Goal: Task Accomplishment & Management: Manage account settings

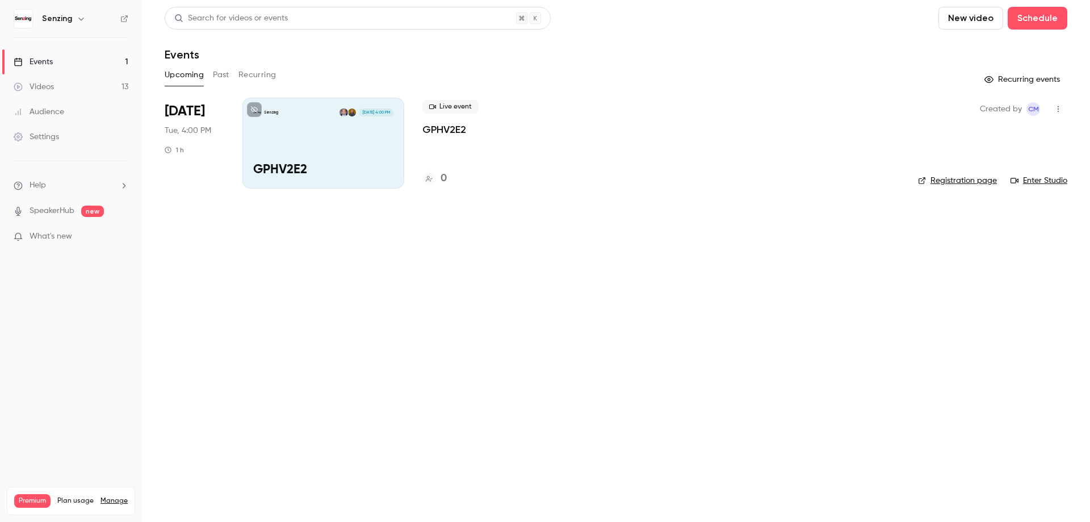
click at [1038, 182] on link "Enter Studio" at bounding box center [1038, 180] width 57 height 11
click at [383, 156] on div "Senzing [DATE] 4:00 PM GPHV2E2" at bounding box center [323, 143] width 162 height 91
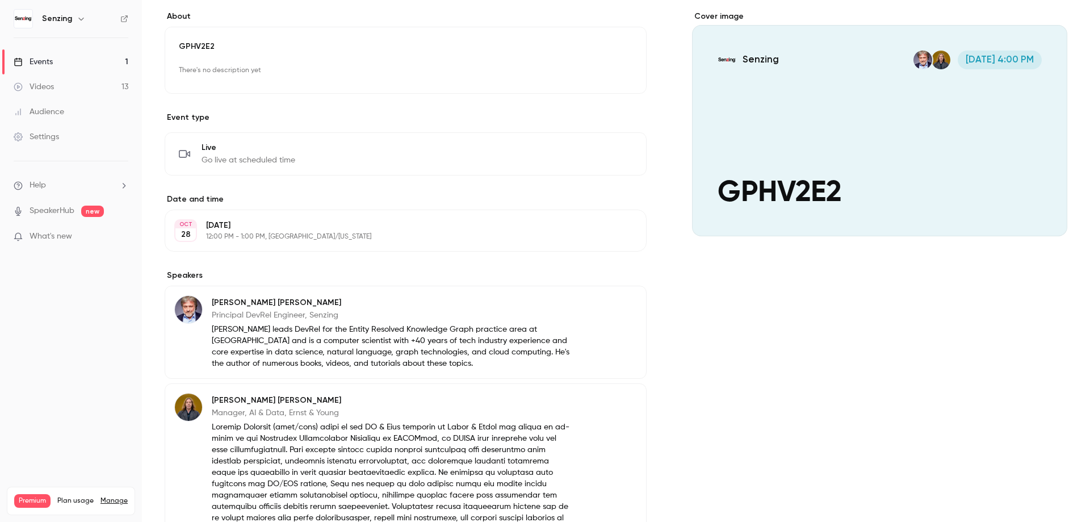
scroll to position [258, 0]
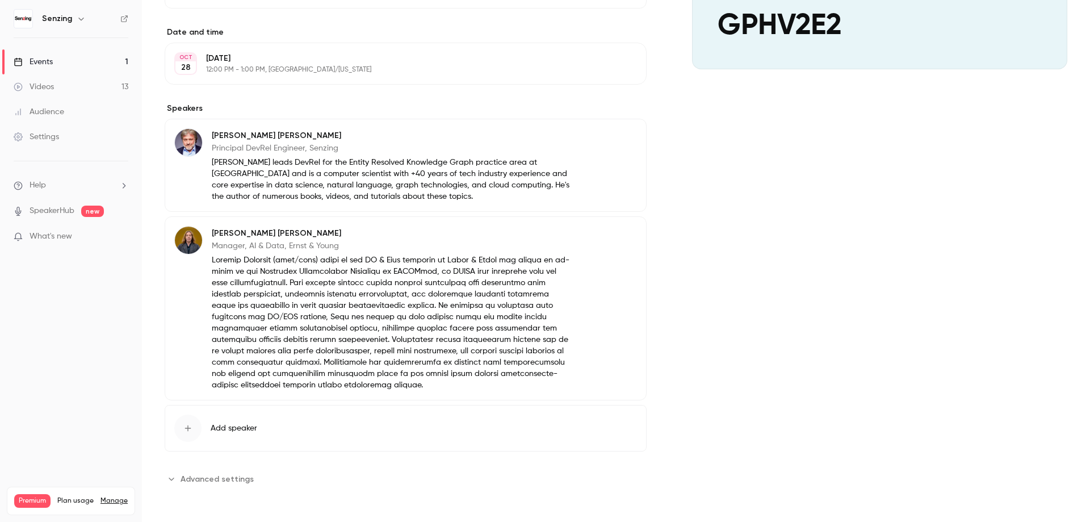
click at [300, 308] on p at bounding box center [392, 322] width 361 height 136
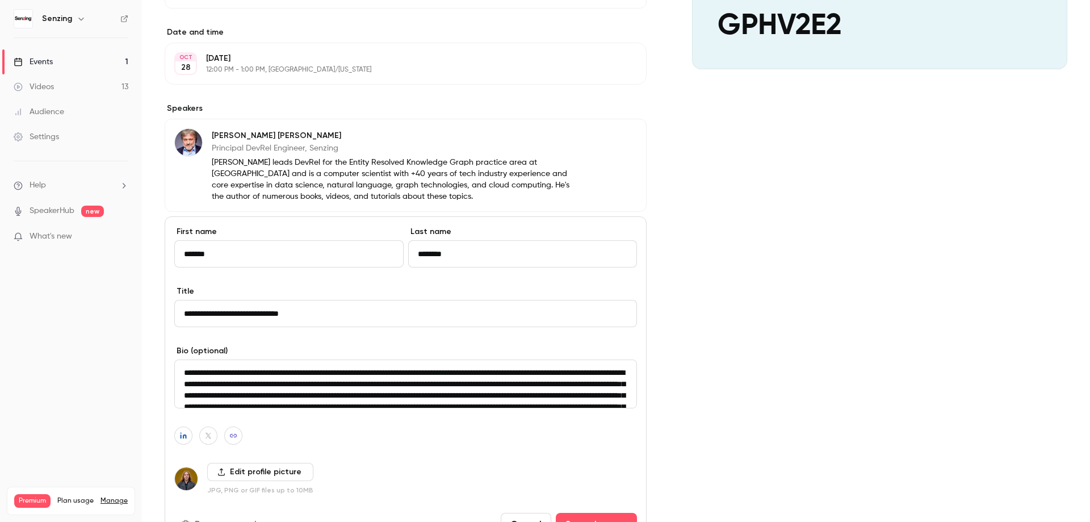
click at [687, 271] on div "**********" at bounding box center [616, 238] width 902 height 788
click at [792, 347] on div "Cover image Senzing [DATE] 4:00 PM GPHV2E2" at bounding box center [879, 238] width 375 height 788
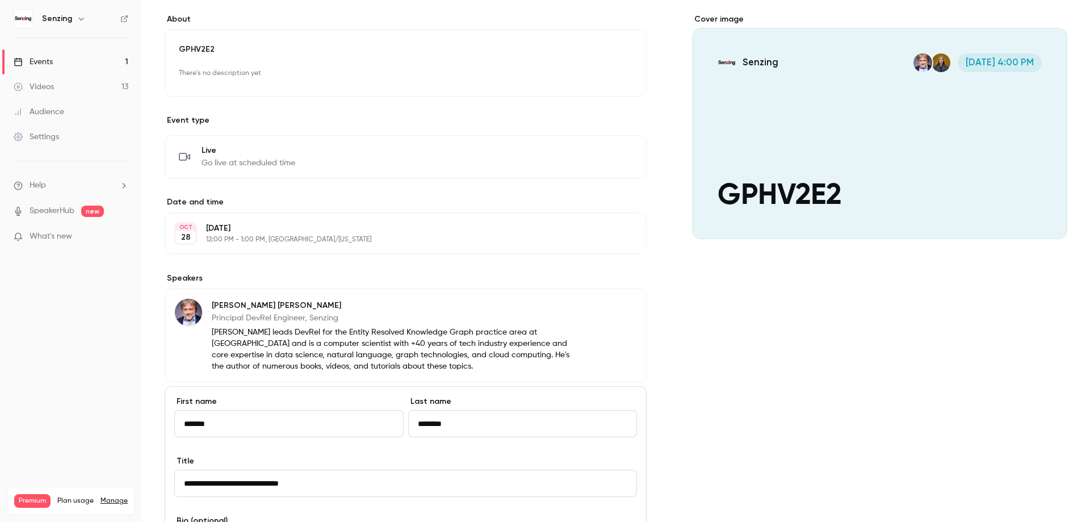
scroll to position [0, 0]
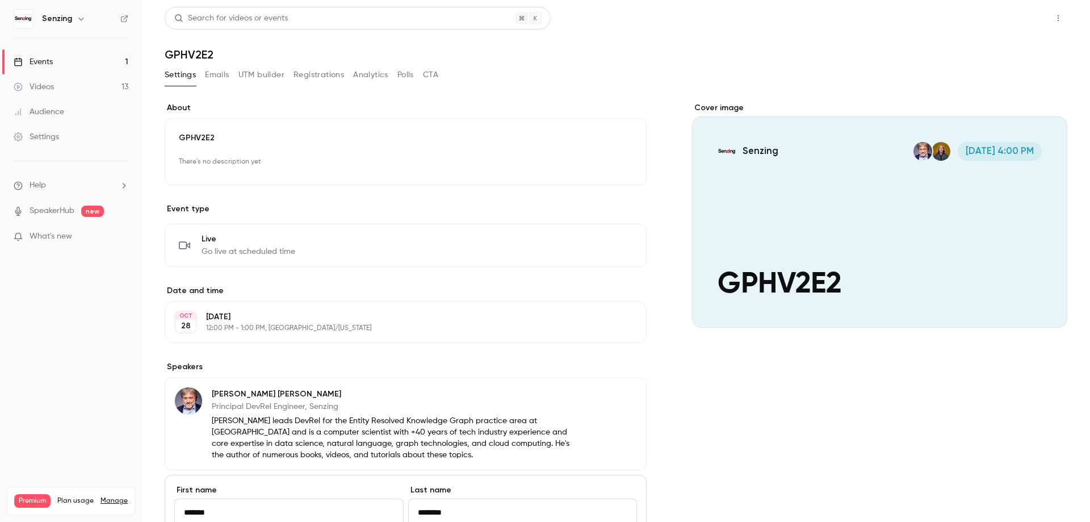
click at [1016, 21] on button "Share" at bounding box center [1017, 18] width 45 height 23
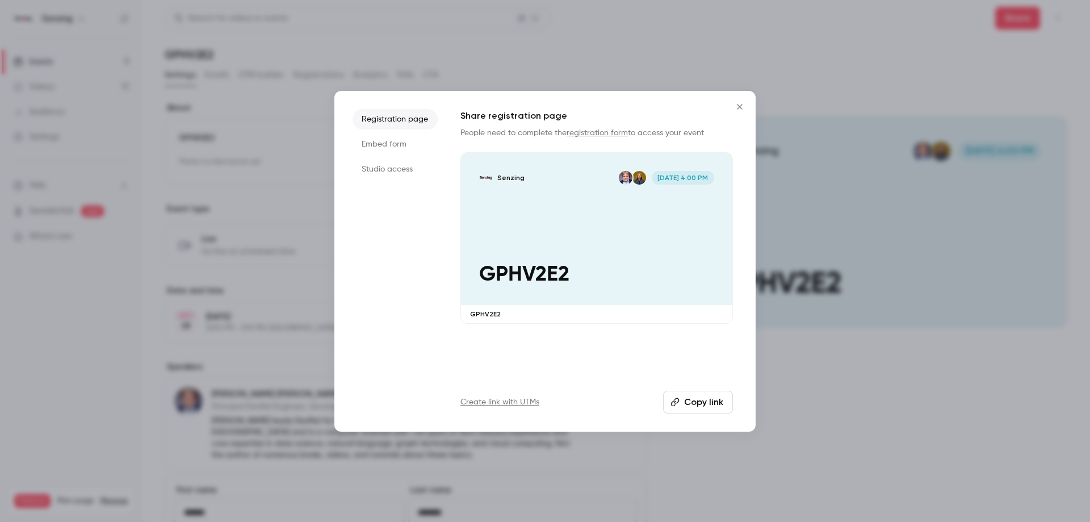
click at [561, 252] on div "Senzing [DATE] 4:00 PM GPHV2E2" at bounding box center [596, 229] width 271 height 153
click at [733, 108] on icon "Close" at bounding box center [740, 106] width 14 height 9
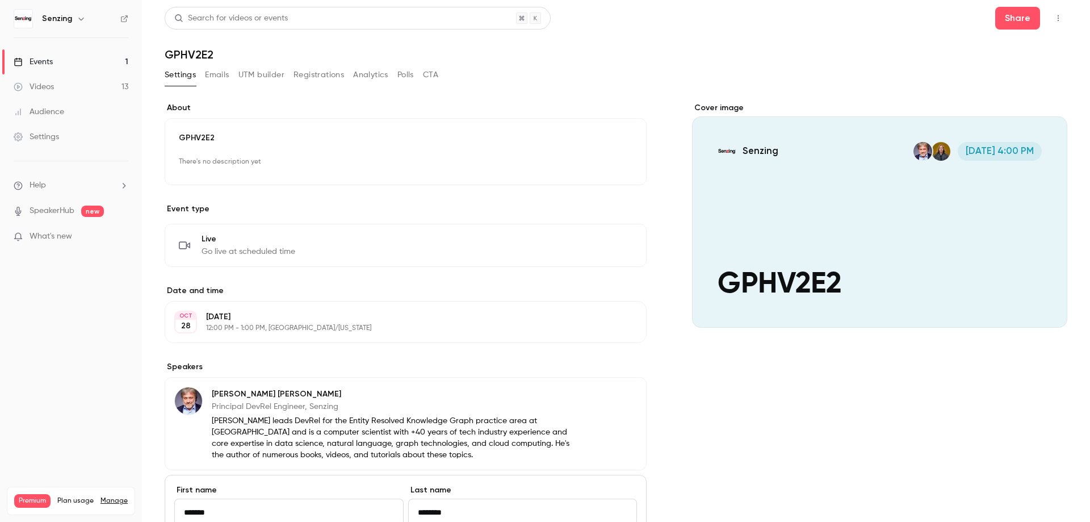
click at [810, 199] on div "Cover image" at bounding box center [879, 214] width 375 height 225
click at [0, 0] on input "Senzing [DATE] 4:00 PM GPHV2E2" at bounding box center [0, 0] width 0 height 0
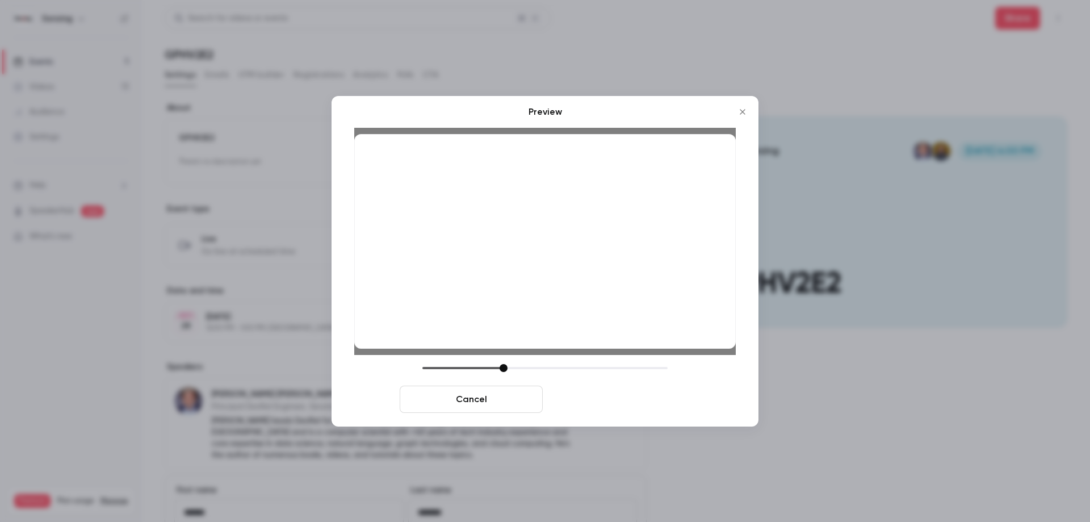
click at [638, 405] on button "Save cover" at bounding box center [618, 398] width 143 height 27
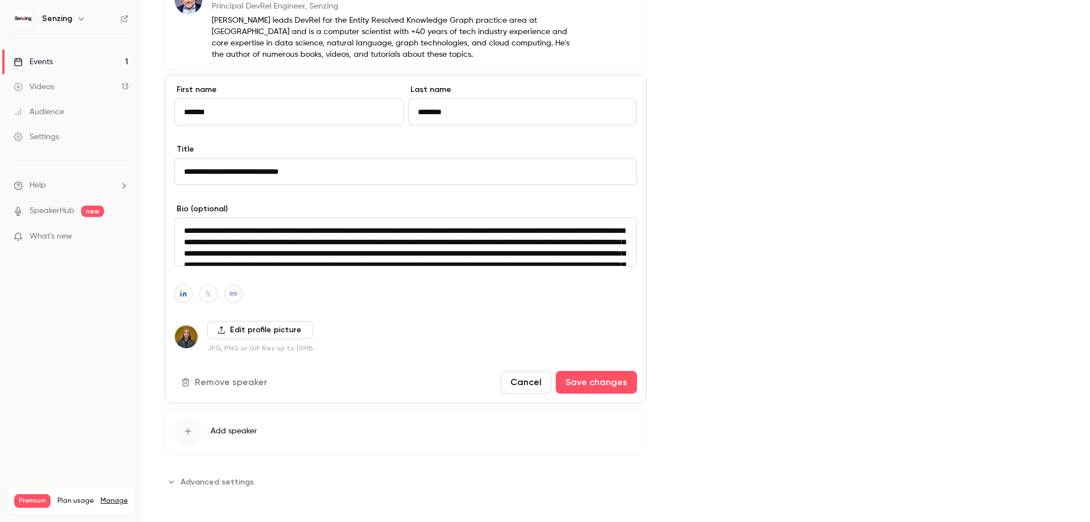
scroll to position [404, 0]
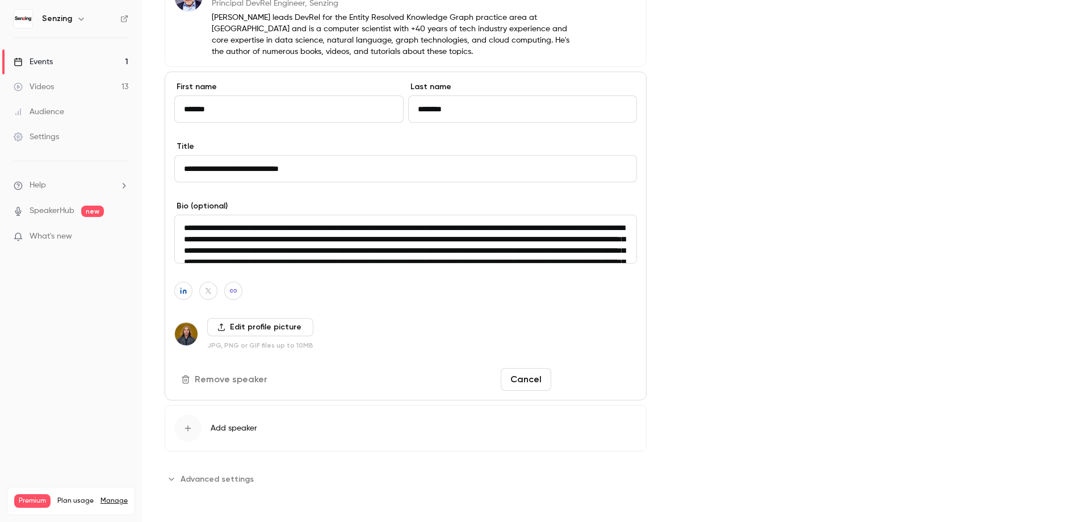
click at [608, 377] on button "Save changes" at bounding box center [596, 379] width 81 height 23
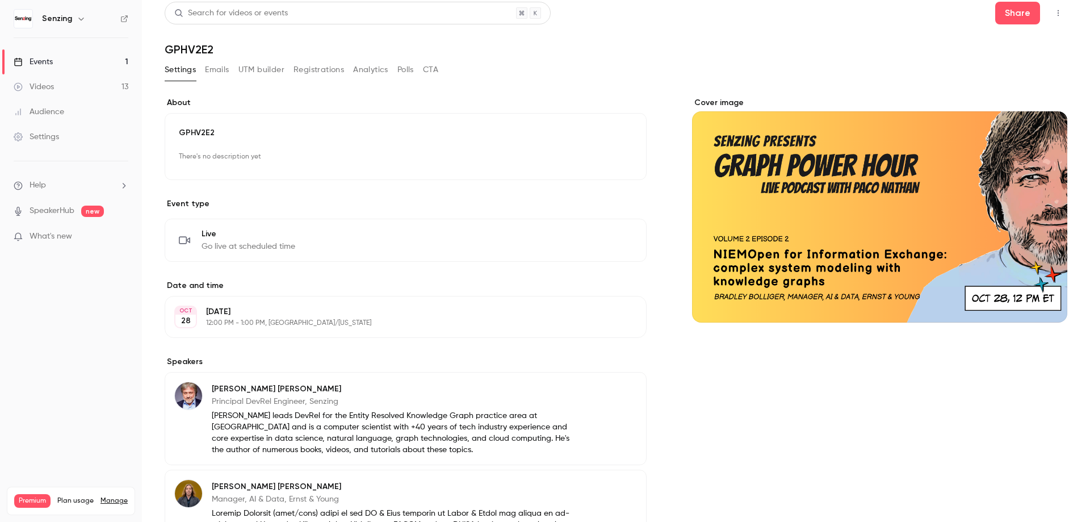
scroll to position [0, 0]
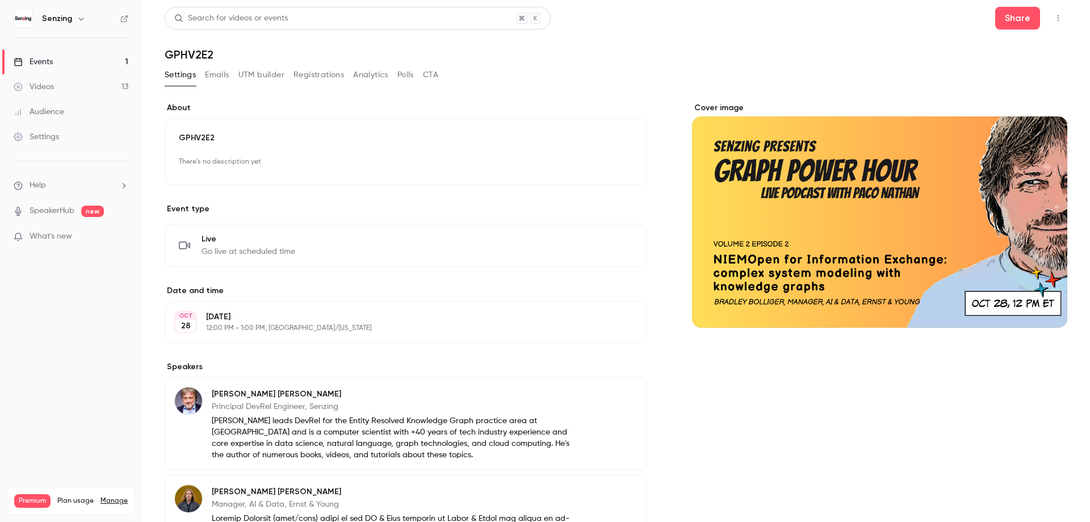
click at [331, 141] on p "GPHV2E2" at bounding box center [405, 137] width 453 height 11
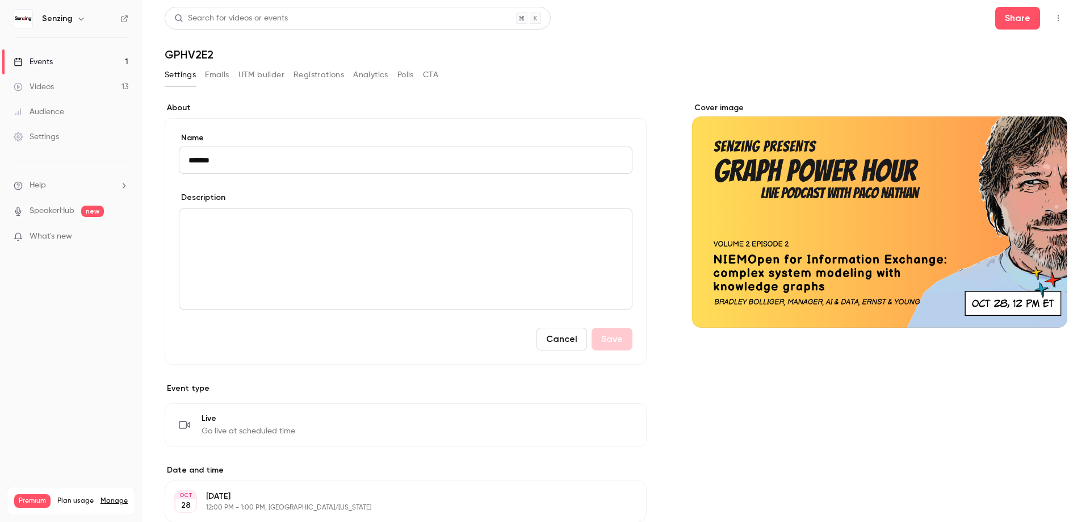
drag, startPoint x: 196, startPoint y: 160, endPoint x: 99, endPoint y: 160, distance: 96.5
click at [179, 160] on input "*******" at bounding box center [405, 159] width 453 height 27
paste input "**********"
type input "**********"
click at [620, 340] on button "Save" at bounding box center [611, 338] width 41 height 23
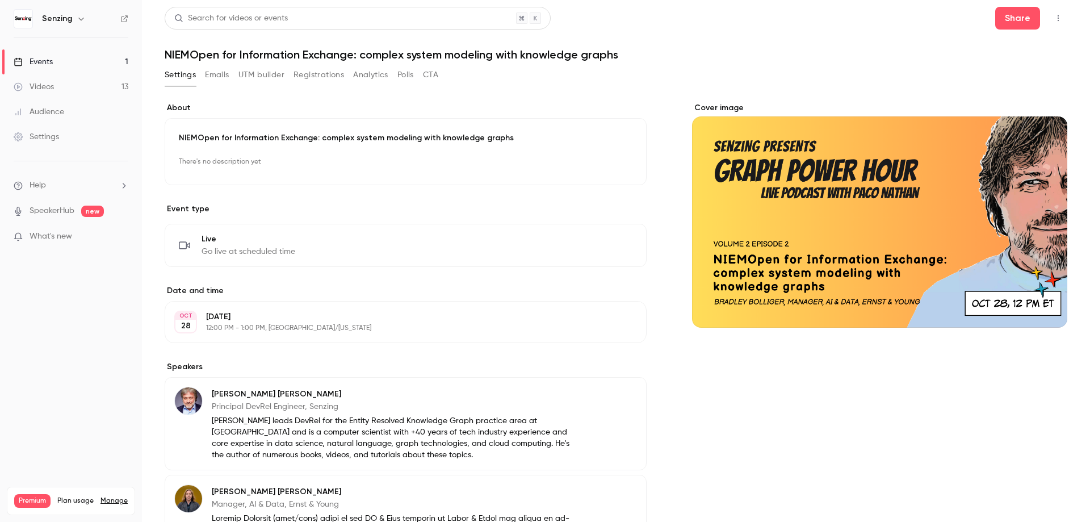
scroll to position [258, 0]
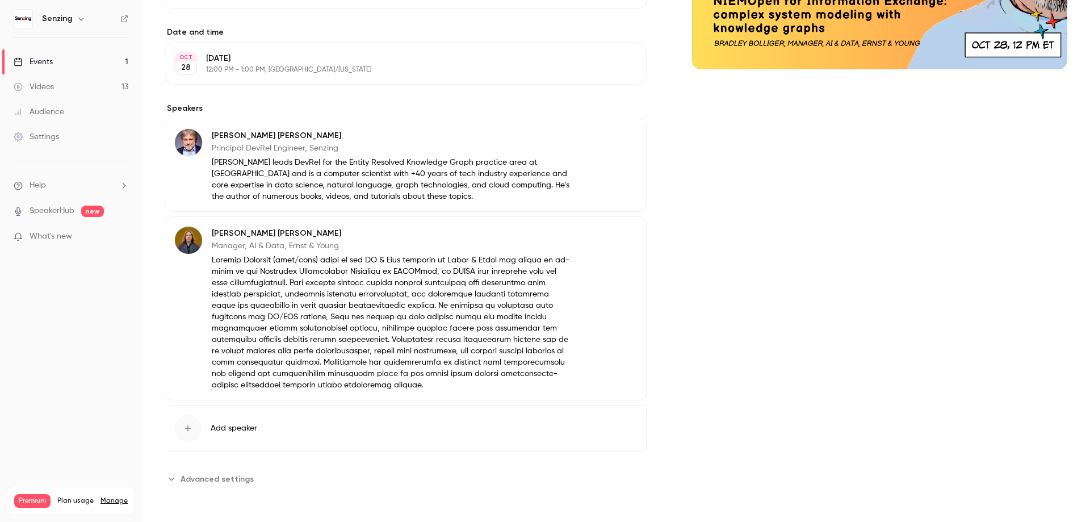
click at [229, 478] on span "Advanced settings" at bounding box center [216, 479] width 73 height 12
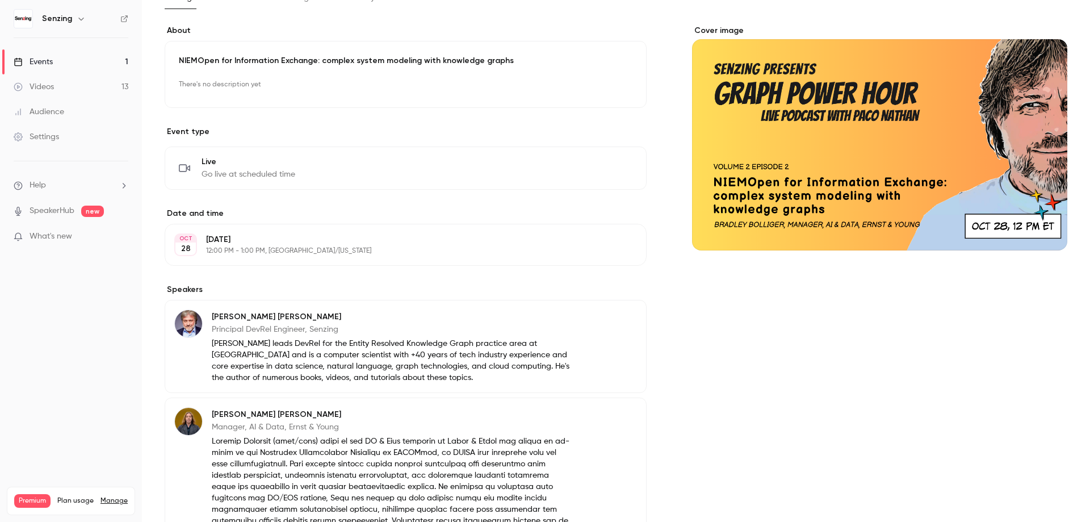
scroll to position [0, 0]
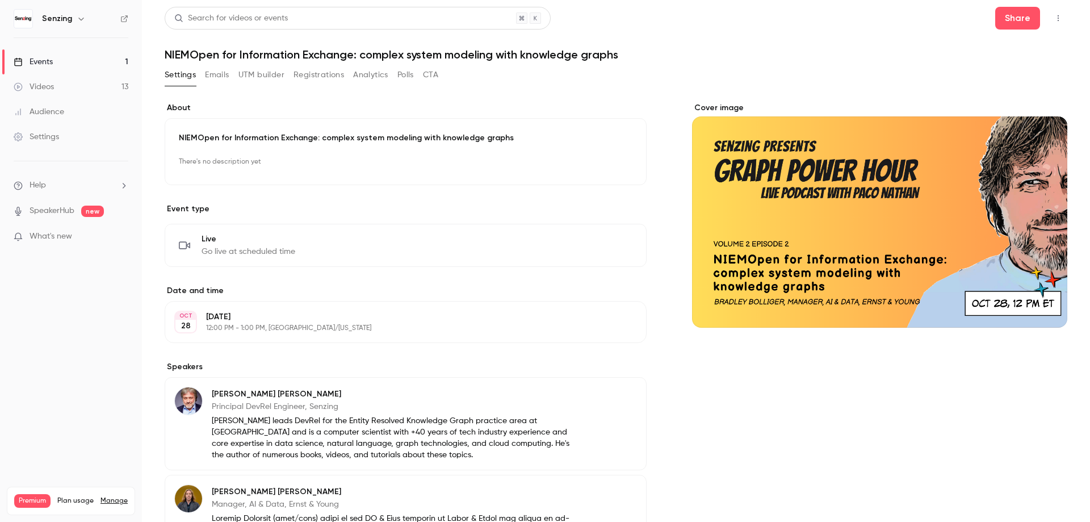
click at [759, 52] on h1 "NIEMOpen for Information Exchange: complex system modeling with knowledge graphs" at bounding box center [616, 55] width 902 height 14
